Goal: Navigation & Orientation: Find specific page/section

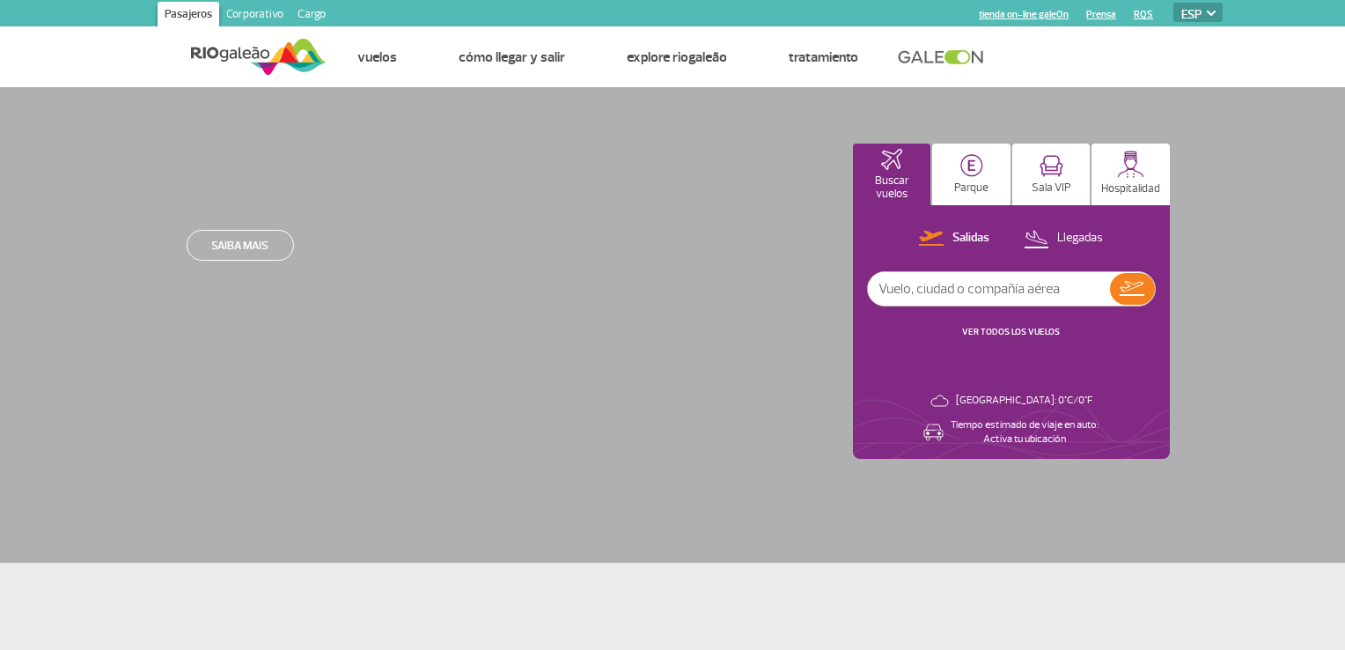
select select "es"
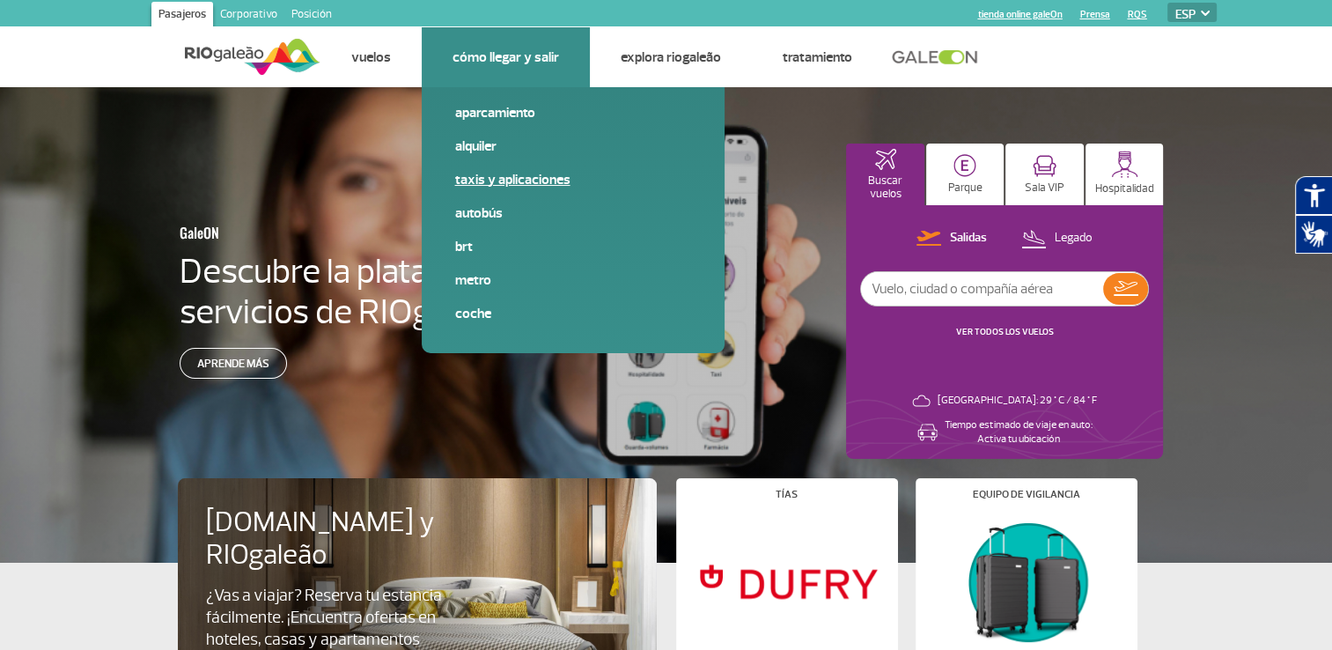
click at [485, 181] on link "Taxis y aplicaciones" at bounding box center [573, 179] width 236 height 19
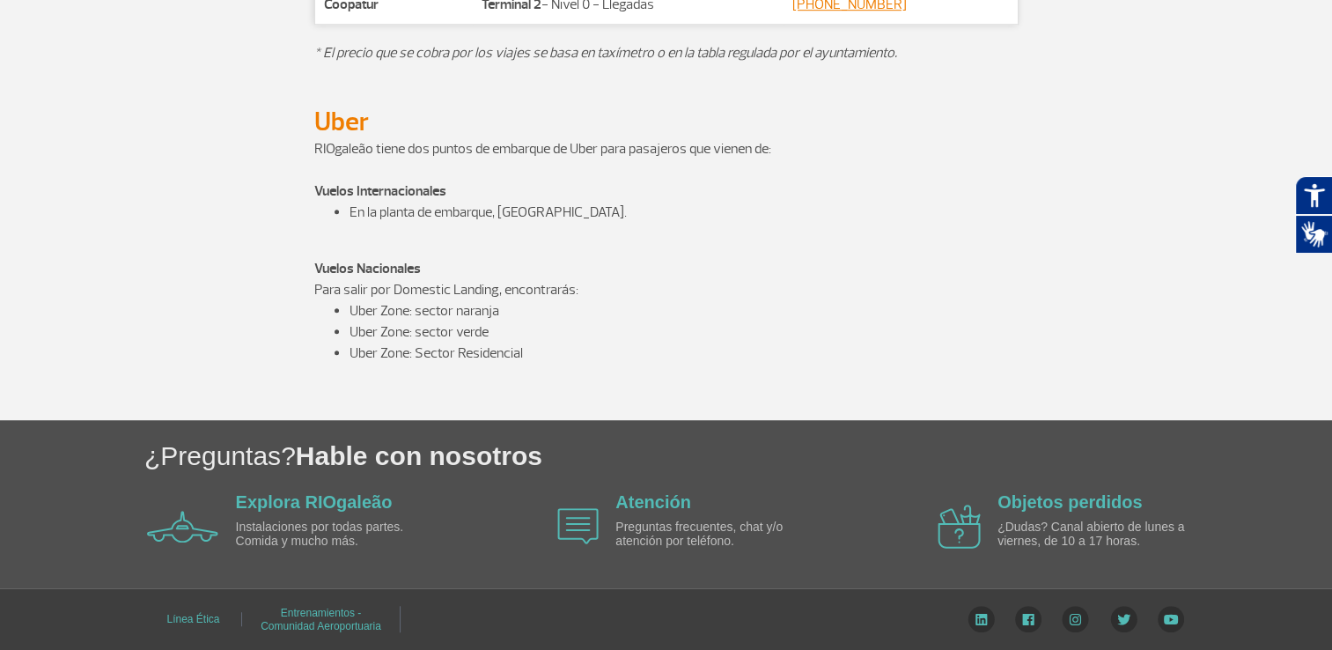
scroll to position [1144, 0]
click at [644, 498] on link "Atención" at bounding box center [653, 501] width 76 height 19
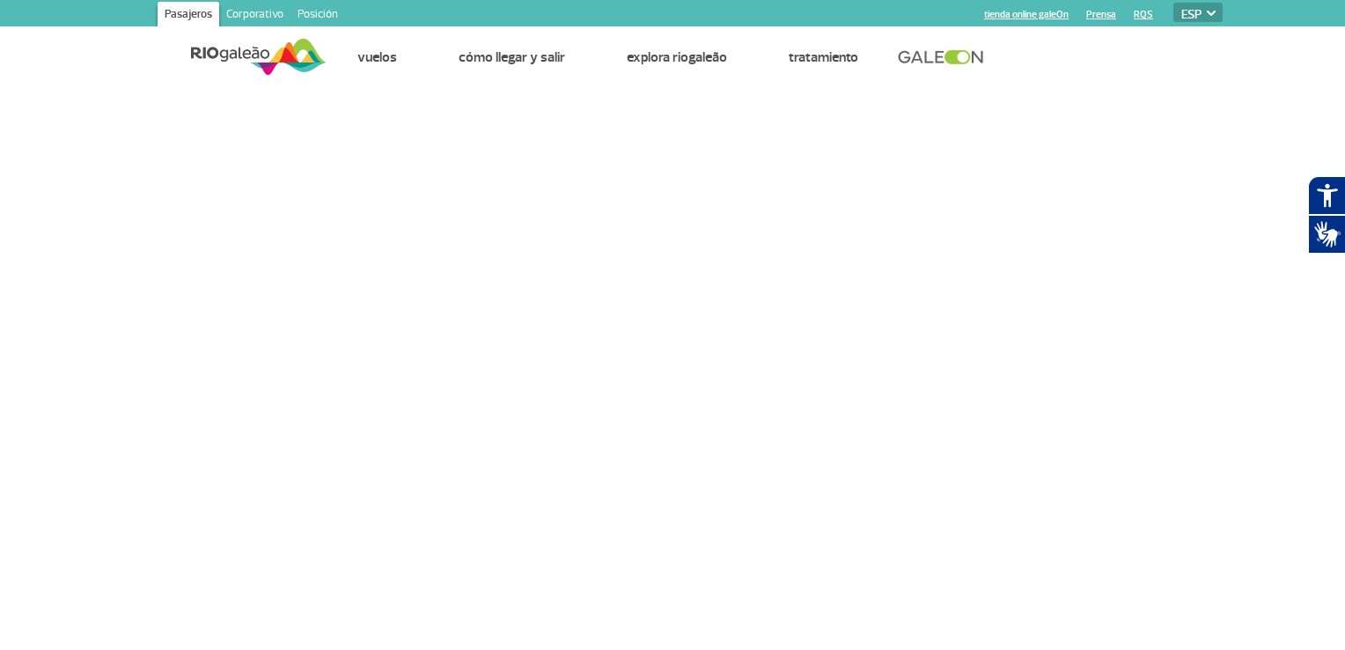
select select "es"
click at [1211, 12] on img at bounding box center [1211, 13] width 9 height 5
click at [1191, 12] on select "EN ENG ESP" at bounding box center [1198, 12] width 49 height 19
click at [1174, 3] on select "EN ENG ESP" at bounding box center [1198, 12] width 49 height 19
click at [25, 85] on header "Pasajeros Corporativo Posición tienda online galeOn Prensa RQS EN ENG ESP Págin…" at bounding box center [672, 43] width 1345 height 87
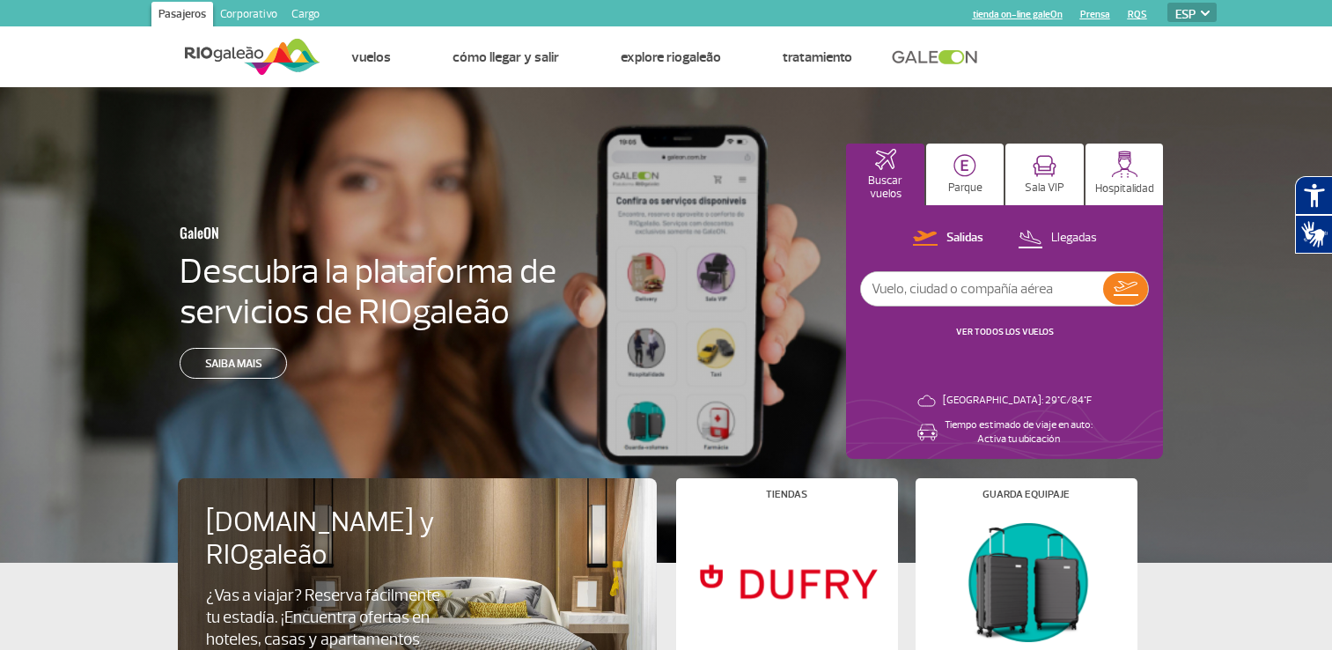
select select "es"
click at [675, 239] on div at bounding box center [672, 339] width 1345 height 505
